Goal: Information Seeking & Learning: Learn about a topic

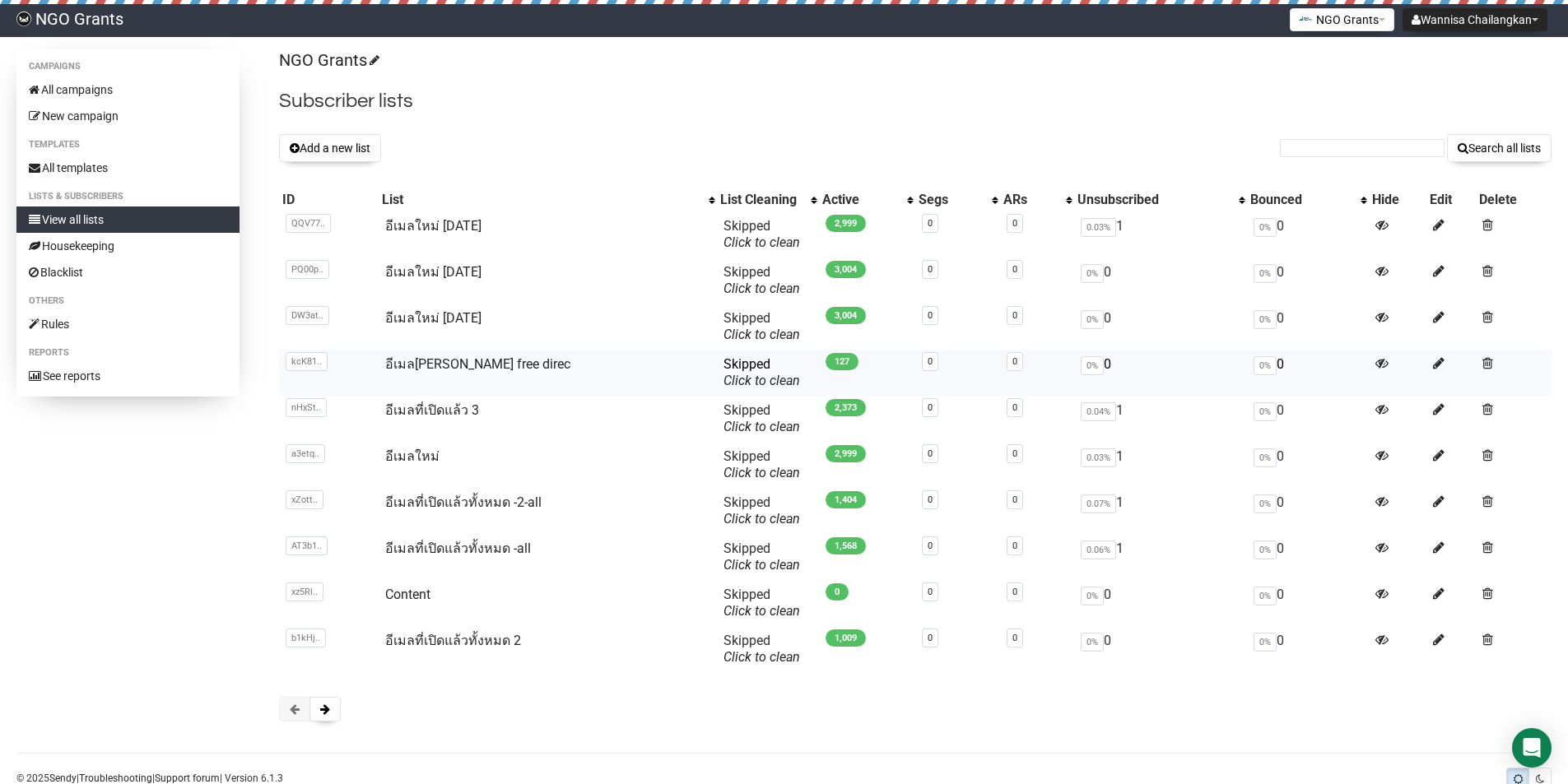
scroll to position [44, 0]
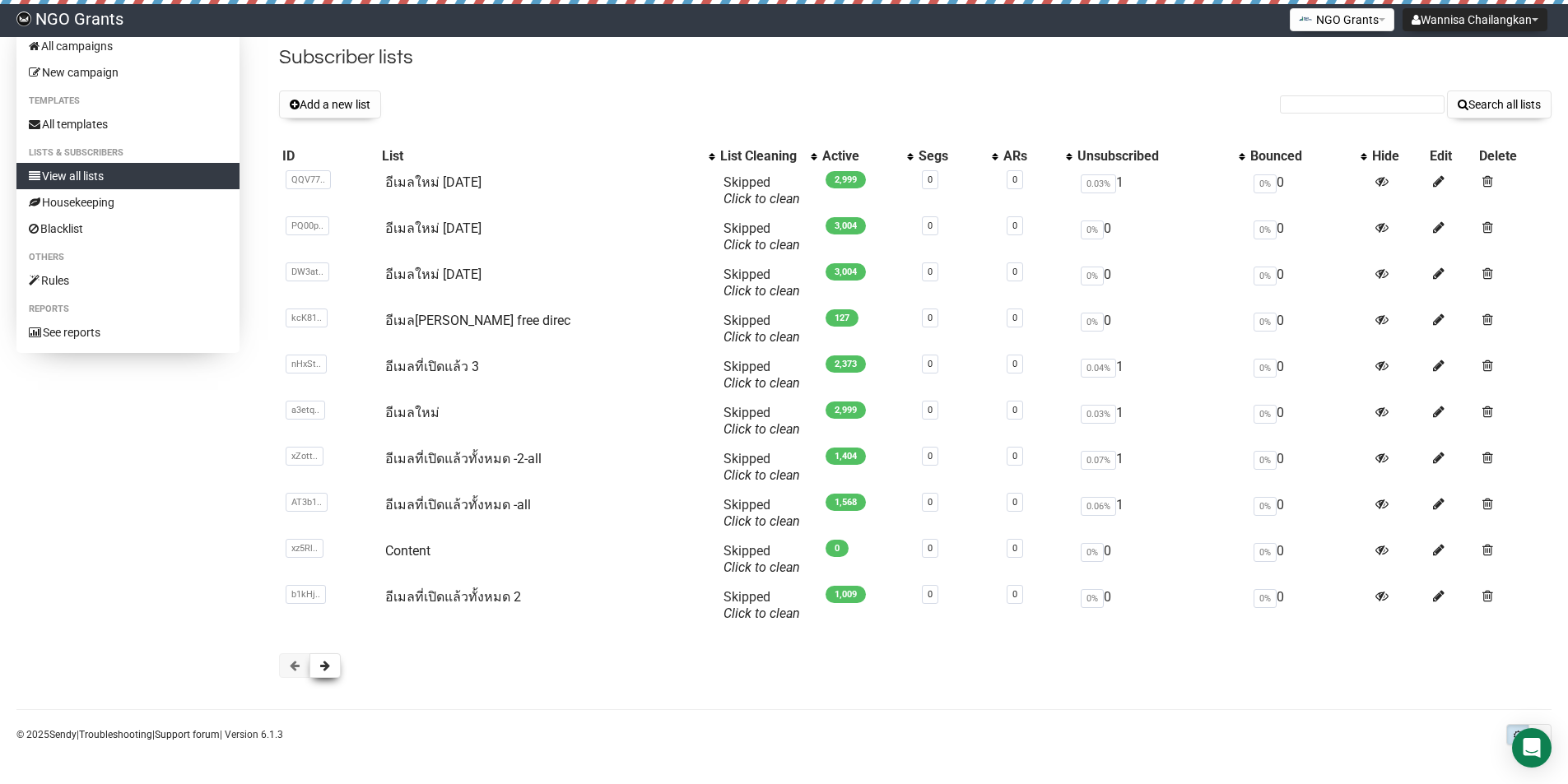
click at [326, 665] on span at bounding box center [325, 666] width 10 height 12
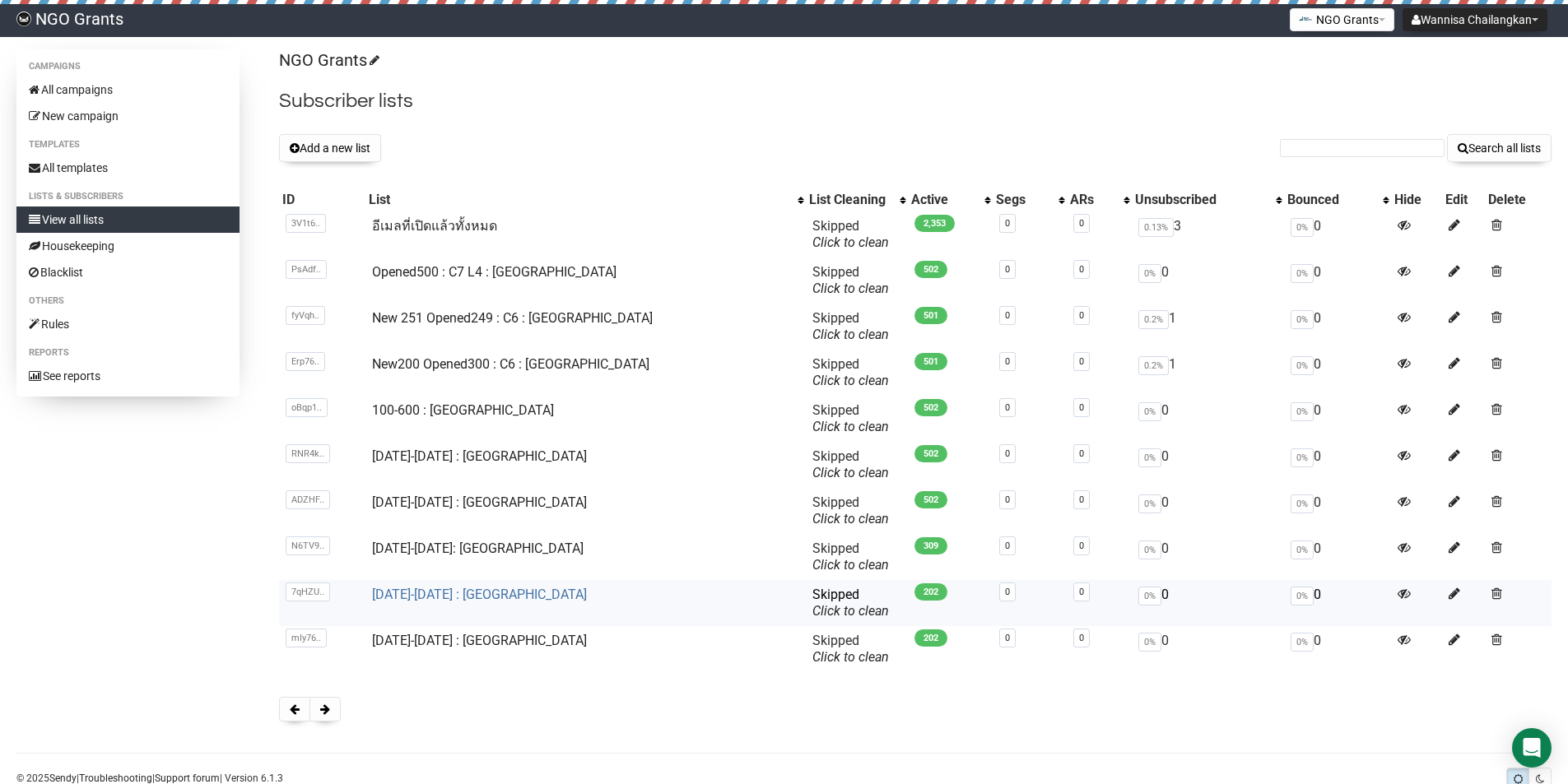
click at [424, 596] on link "1101-1300 : Pakistan" at bounding box center [479, 594] width 215 height 16
click at [426, 640] on link "1101-1300 : Malaysia" at bounding box center [479, 640] width 215 height 16
click at [326, 706] on span at bounding box center [325, 709] width 10 height 12
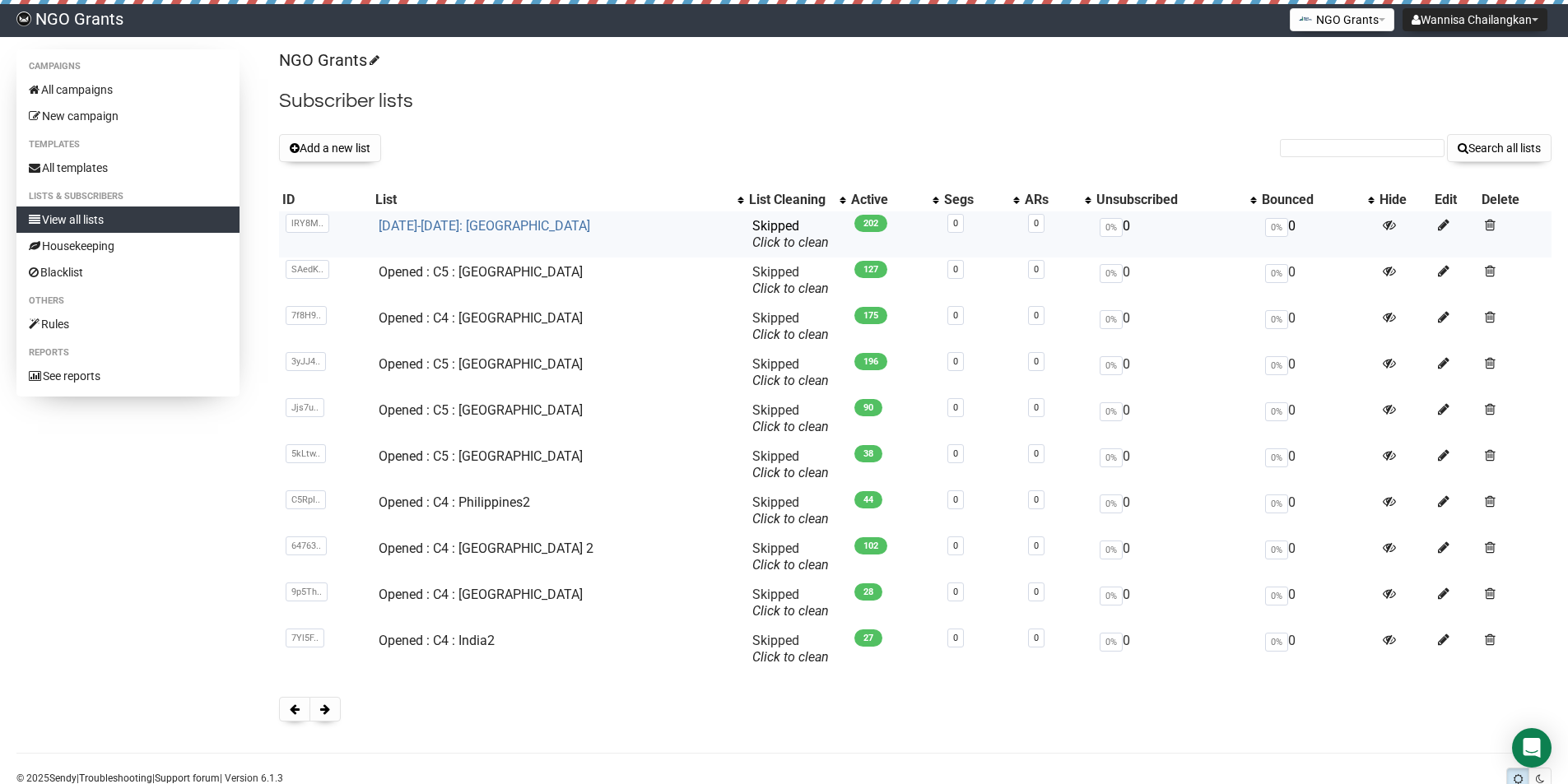
click at [482, 228] on link "[DATE]-[DATE]: [GEOGRAPHIC_DATA]" at bounding box center [484, 225] width 211 height 16
click at [327, 698] on button at bounding box center [326, 709] width 31 height 25
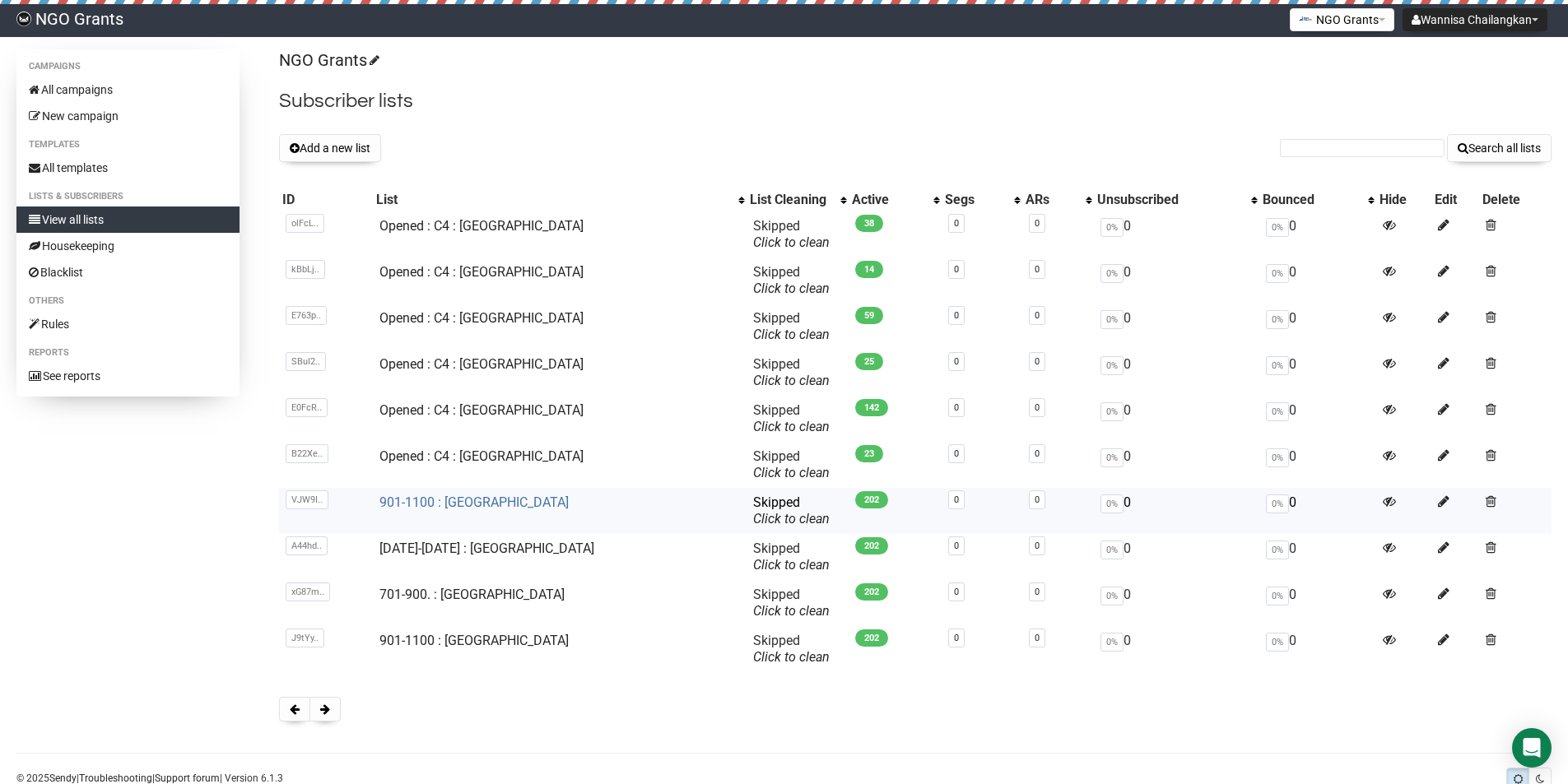
click at [493, 508] on link "901-1100 : [GEOGRAPHIC_DATA]" at bounding box center [474, 502] width 189 height 16
click at [495, 555] on link "[DATE]-[DATE] : [GEOGRAPHIC_DATA]" at bounding box center [486, 548] width 215 height 16
click at [472, 596] on link "701-900. : [GEOGRAPHIC_DATA]" at bounding box center [472, 594] width 186 height 16
click at [470, 641] on link "901-1100 : [GEOGRAPHIC_DATA]" at bounding box center [474, 640] width 189 height 16
click at [316, 709] on button at bounding box center [326, 709] width 31 height 25
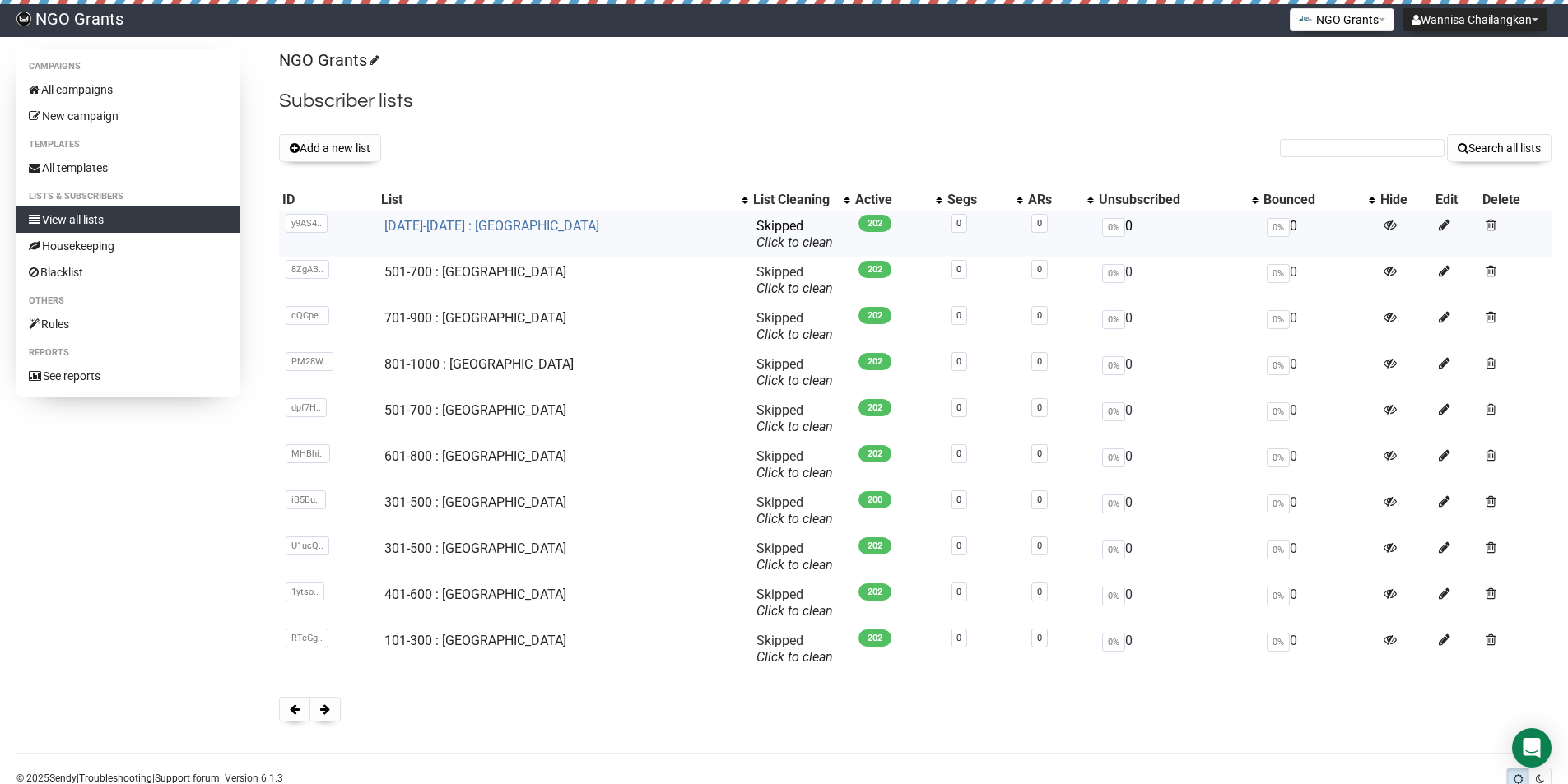
click at [465, 225] on link "[DATE]-[DATE] : [GEOGRAPHIC_DATA]" at bounding box center [491, 225] width 215 height 16
click at [926, 89] on h2 "Subscriber lists" at bounding box center [915, 101] width 1272 height 30
click at [89, 93] on link "All campaigns" at bounding box center [128, 89] width 223 height 26
